Goal: Task Accomplishment & Management: Manage account settings

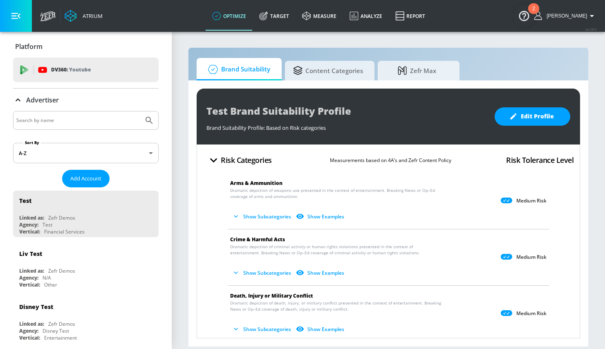
click at [67, 120] on input "Search by name" at bounding box center [78, 120] width 124 height 11
type input "hyundai"
click at [144, 118] on icon "Submit Search" at bounding box center [149, 121] width 10 height 10
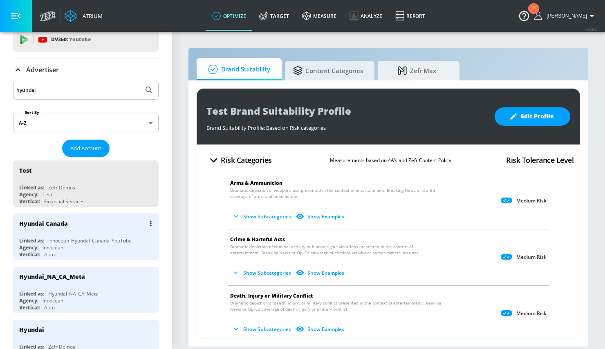
scroll to position [31, 0]
click at [65, 267] on div "Hyundai_NA_CA_Meta" at bounding box center [87, 276] width 137 height 20
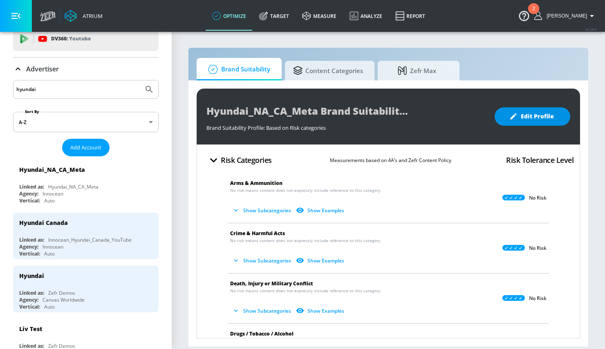
click at [536, 119] on span "Edit Profile" at bounding box center [532, 117] width 43 height 10
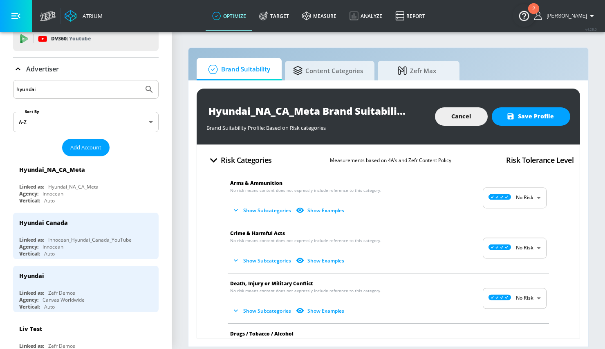
click at [279, 212] on button "Show Subcategories" at bounding box center [262, 210] width 64 height 13
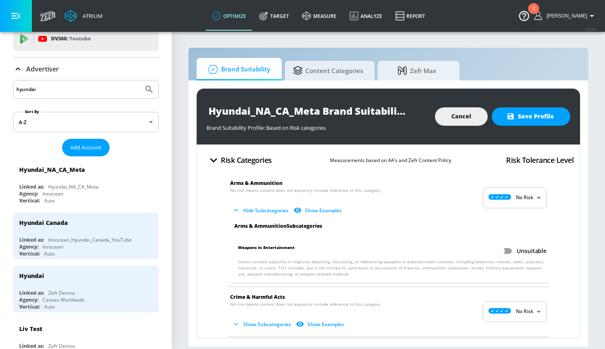
click at [501, 251] on input "Unsuitable" at bounding box center [500, 252] width 47 height 16
checkbox input "true"
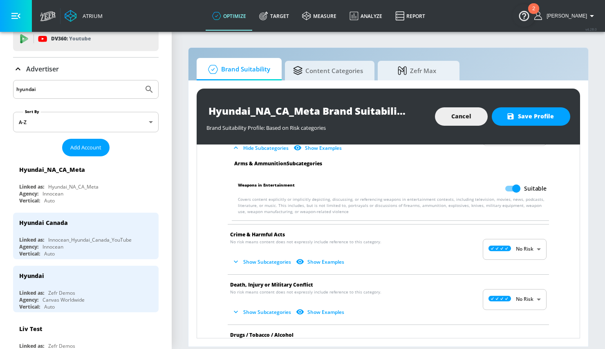
scroll to position [142, 0]
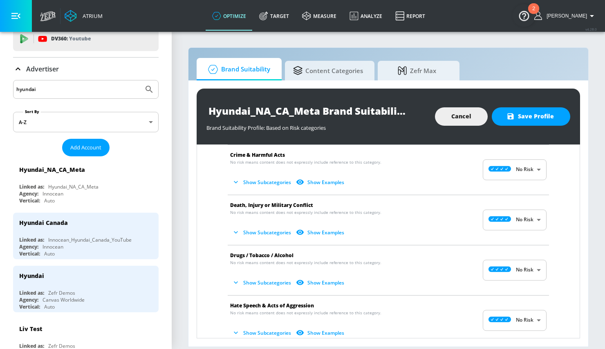
click at [253, 184] on button "Show Subcategories" at bounding box center [262, 182] width 64 height 13
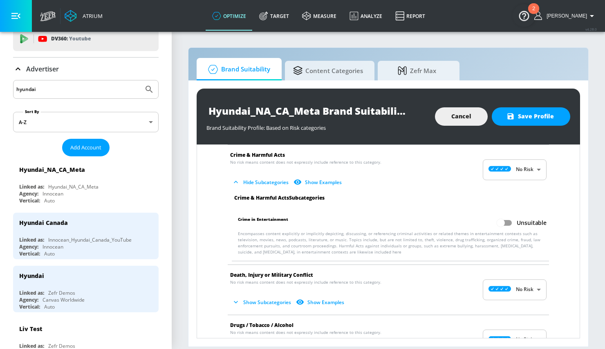
click at [500, 222] on input "Unsuitable" at bounding box center [500, 223] width 47 height 16
checkbox input "true"
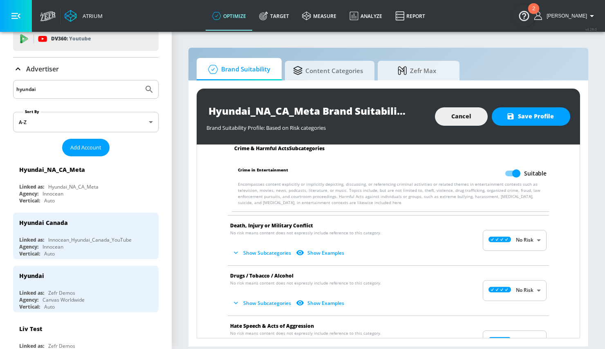
scroll to position [229, 0]
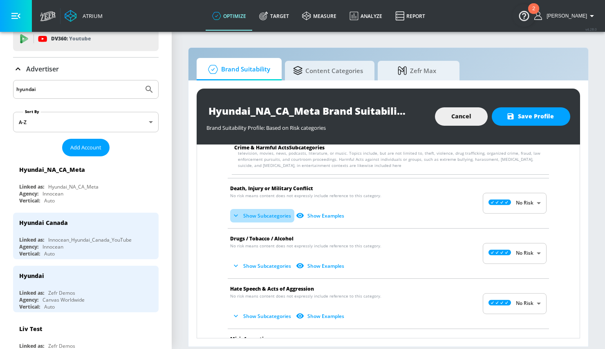
click at [279, 211] on button "Show Subcategories" at bounding box center [262, 215] width 64 height 13
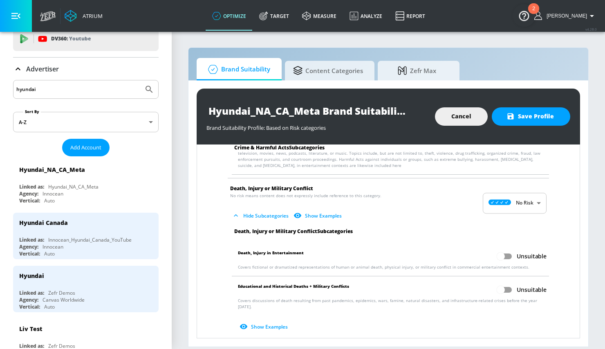
click at [494, 256] on input "Unsuitable" at bounding box center [500, 257] width 47 height 16
checkbox input "true"
click at [495, 289] on input "Unsuitable" at bounding box center [500, 290] width 47 height 16
checkbox input "true"
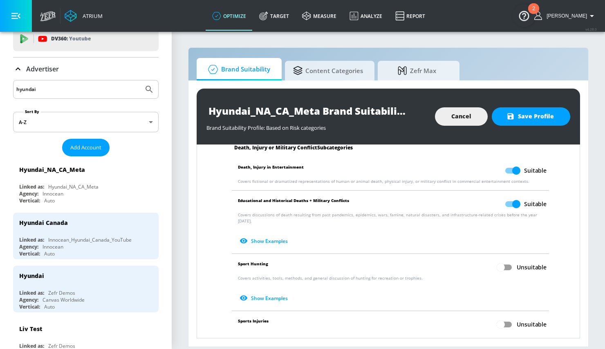
click at [496, 260] on input "Unsuitable" at bounding box center [500, 268] width 47 height 16
checkbox input "true"
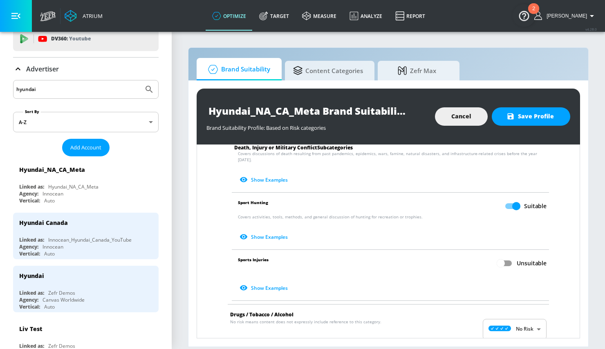
click at [498, 257] on input "Unsuitable" at bounding box center [500, 264] width 47 height 16
checkbox input "true"
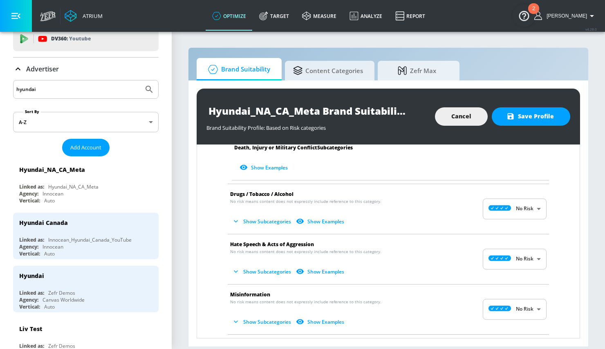
scroll to position [521, 0]
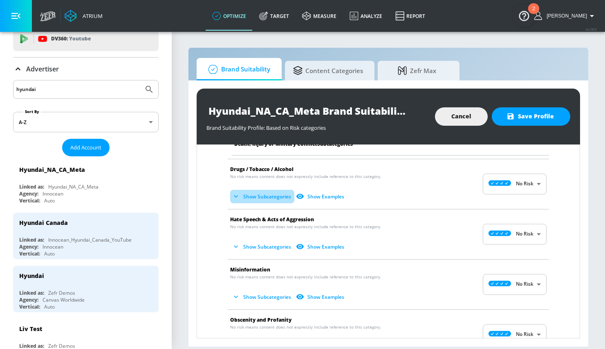
click at [264, 193] on button "Show Subcategories" at bounding box center [262, 196] width 64 height 13
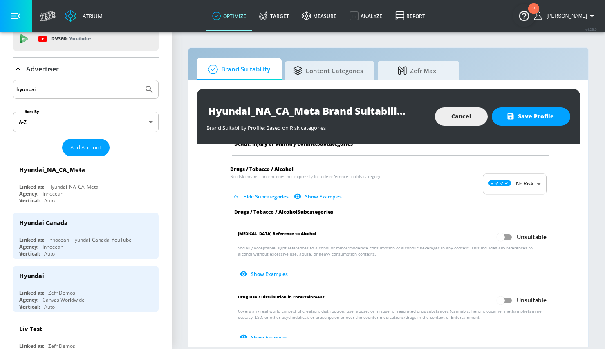
click at [500, 233] on input "Unsuitable" at bounding box center [500, 238] width 47 height 16
checkbox input "true"
click at [501, 293] on input "Unsuitable" at bounding box center [500, 301] width 47 height 16
checkbox input "true"
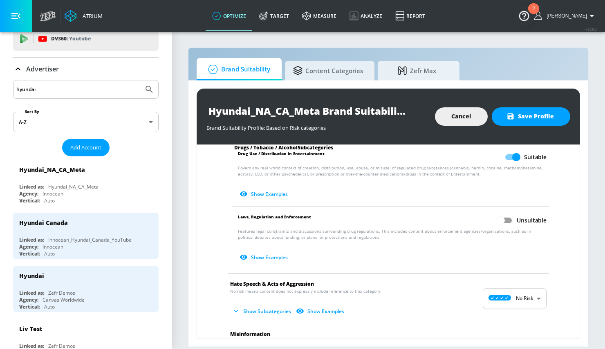
scroll to position [671, 0]
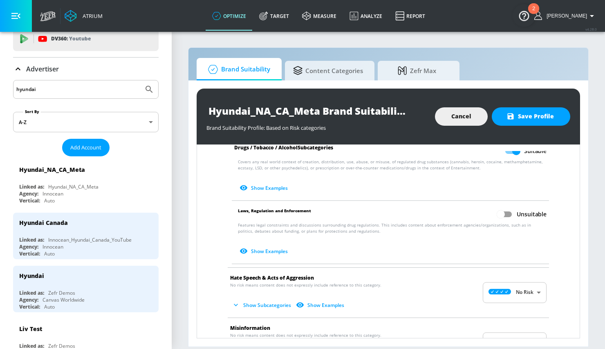
click at [503, 210] on input "Unsuitable" at bounding box center [500, 215] width 47 height 16
checkbox input "true"
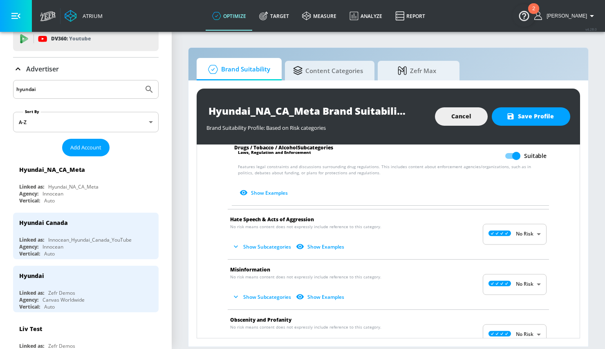
scroll to position [735, 0]
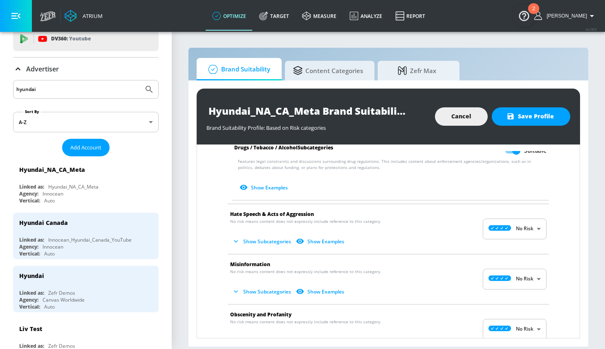
click at [274, 236] on button "Show Subcategories" at bounding box center [262, 241] width 64 height 13
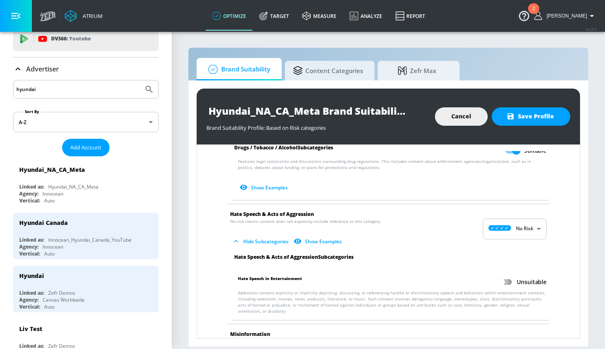
click at [501, 275] on input "Unsuitable" at bounding box center [500, 283] width 47 height 16
checkbox input "true"
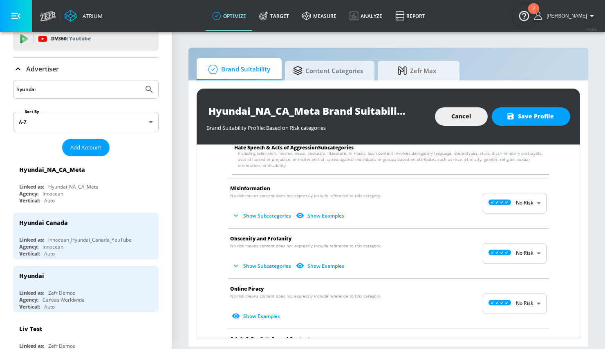
scroll to position [910, 0]
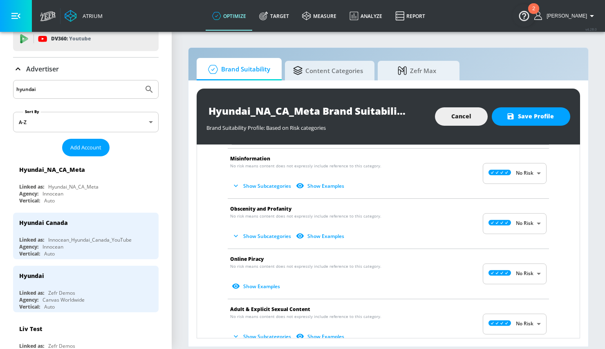
click at [271, 181] on button "Show Subcategories" at bounding box center [262, 185] width 64 height 13
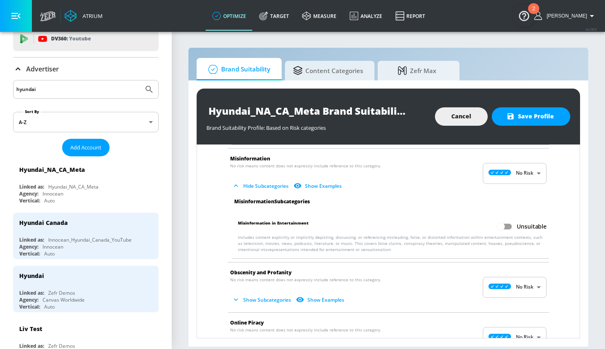
click at [502, 219] on input "Unsuitable" at bounding box center [500, 227] width 47 height 16
checkbox input "true"
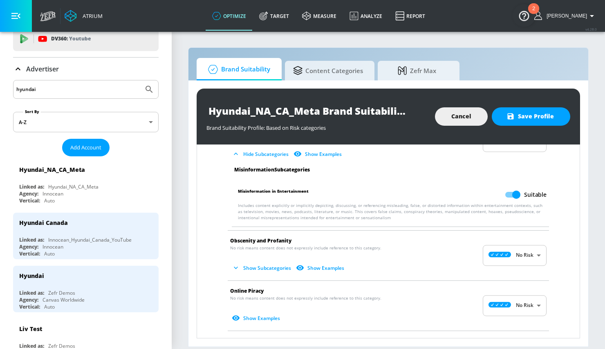
scroll to position [943, 0]
click at [273, 261] on button "Show Subcategories" at bounding box center [262, 267] width 64 height 13
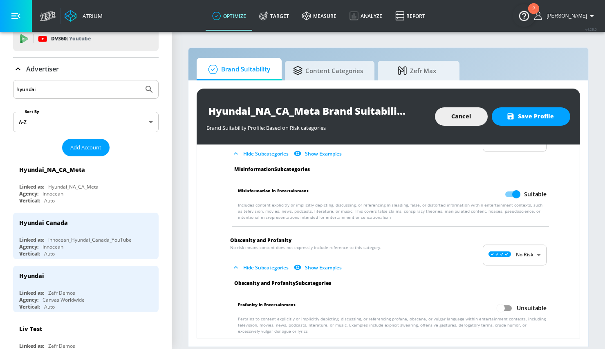
click at [493, 306] on input "Unsuitable" at bounding box center [500, 309] width 47 height 16
checkbox input "true"
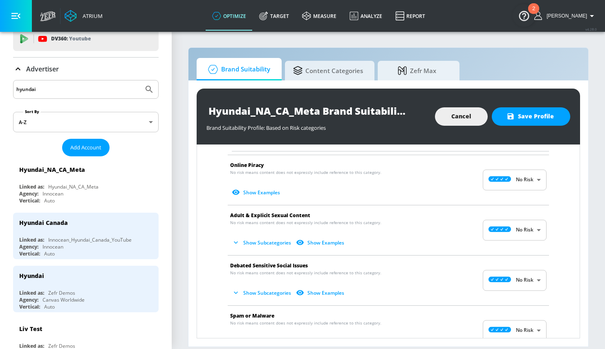
scroll to position [1133, 0]
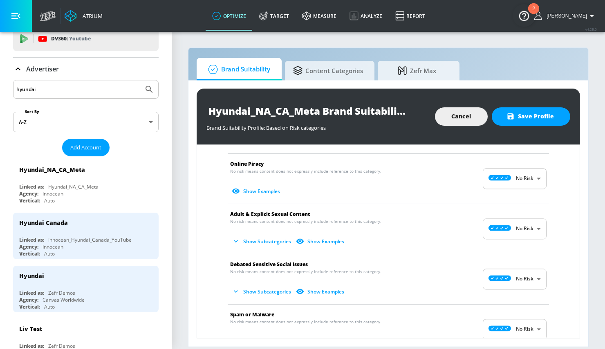
click at [272, 235] on button "Show Subcategories" at bounding box center [262, 241] width 64 height 13
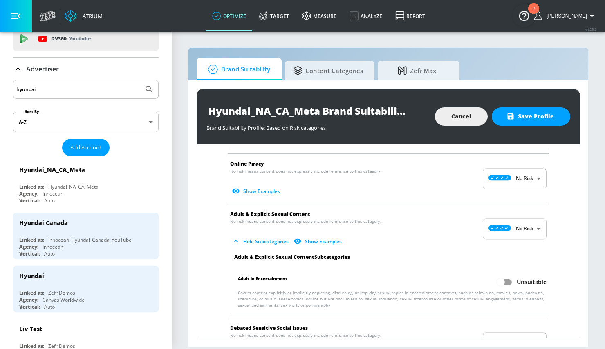
click at [505, 275] on input "Unsuitable" at bounding box center [500, 283] width 47 height 16
checkbox input "true"
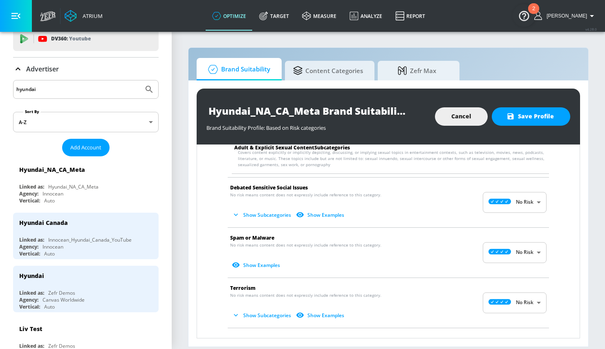
scroll to position [1296, 0]
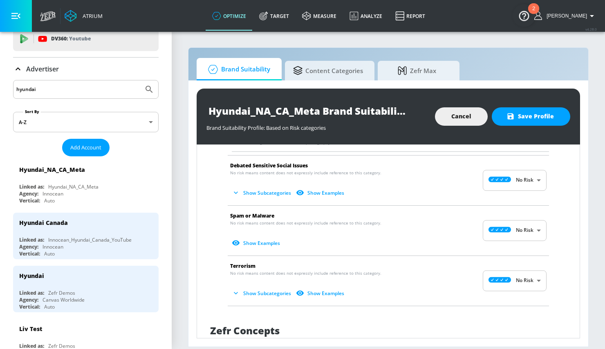
click at [260, 188] on button "Show Subcategories" at bounding box center [262, 192] width 64 height 13
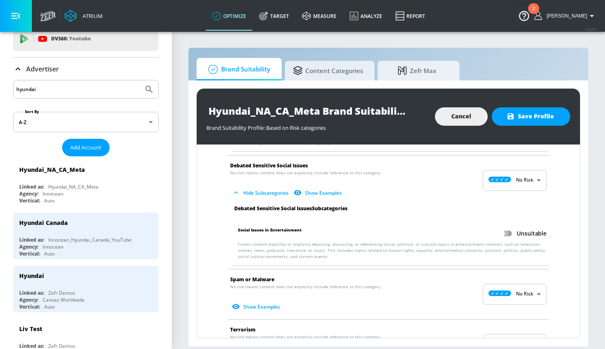
click at [504, 228] on input "Unsuitable" at bounding box center [500, 234] width 47 height 16
checkbox input "true"
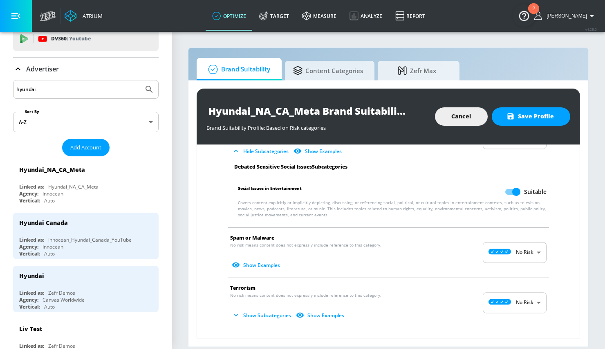
scroll to position [1347, 0]
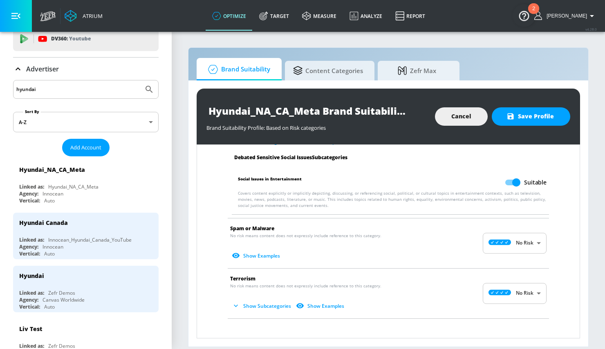
click at [265, 299] on button "Show Subcategories" at bounding box center [262, 305] width 64 height 13
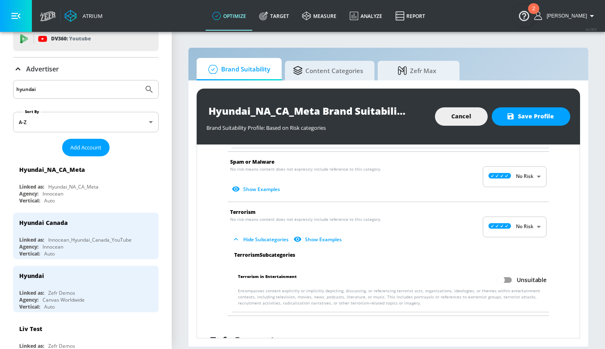
scroll to position [1416, 0]
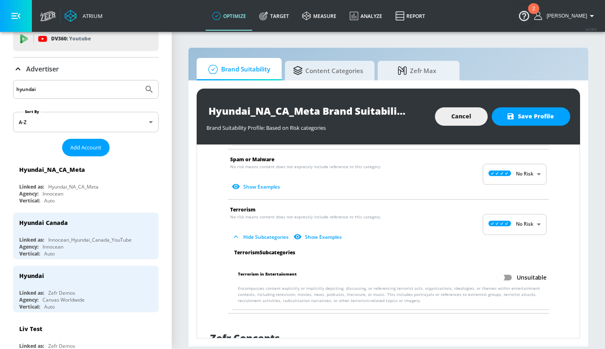
click at [500, 270] on input "Unsuitable" at bounding box center [500, 278] width 47 height 16
checkbox input "true"
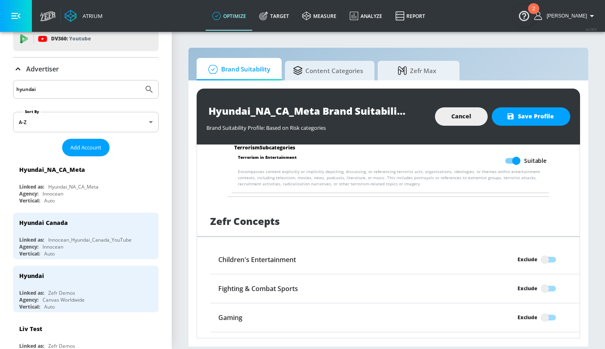
scroll to position [1556, 0]
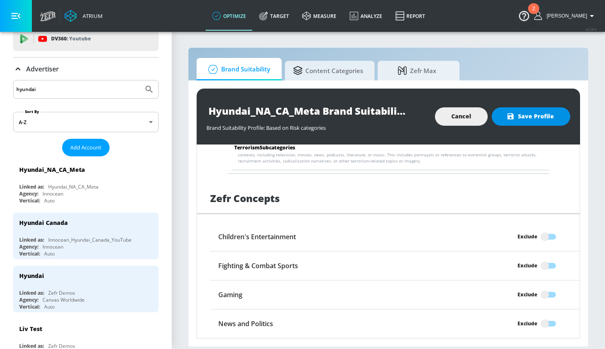
click at [520, 114] on span "Save Profile" at bounding box center [531, 117] width 46 height 10
